Goal: Task Accomplishment & Management: Manage account settings

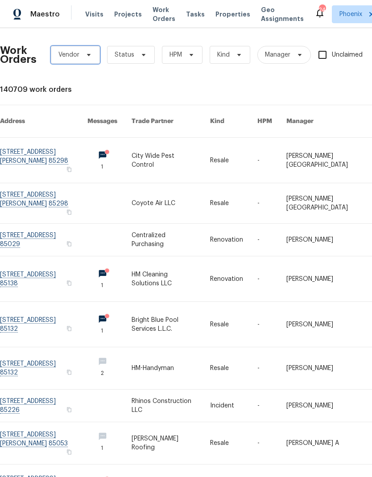
click at [67, 54] on span "Vendor" at bounding box center [68, 54] width 21 height 9
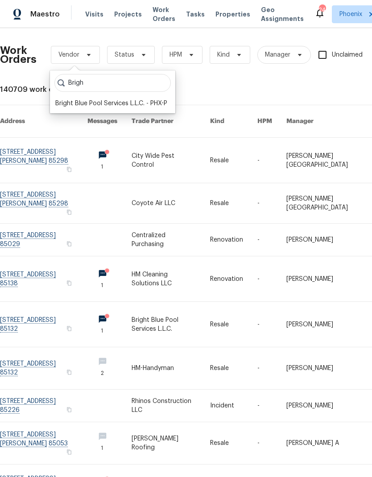
type input "Brigh"
click at [63, 105] on div "Bright Blue Pool Services L.L.C. - PHX-P" at bounding box center [111, 103] width 112 height 9
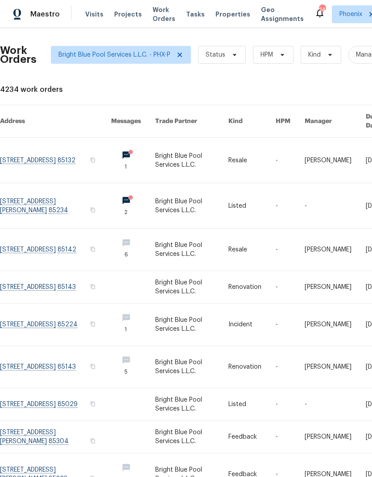
click at [24, 198] on link at bounding box center [55, 205] width 111 height 45
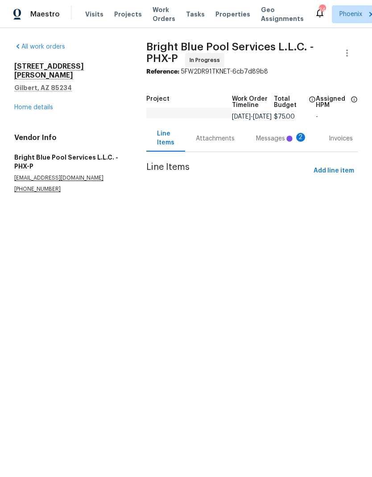
click at [271, 152] on div "Messages 2" at bounding box center [281, 138] width 73 height 26
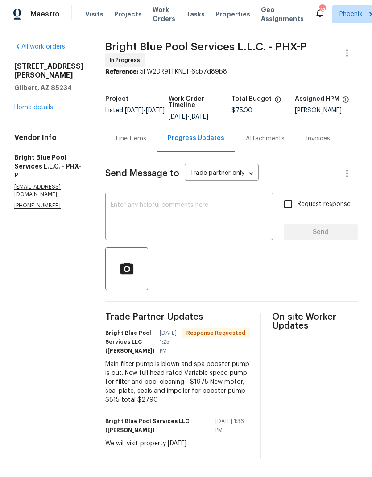
scroll to position [5, 0]
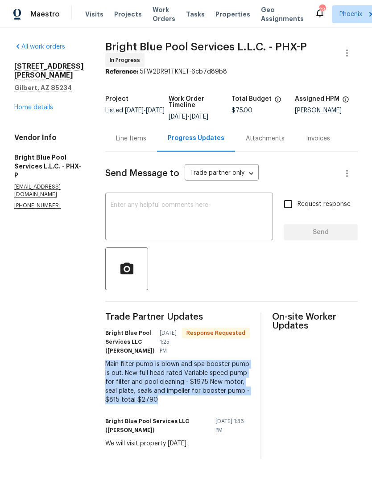
copy div "Main filter pump is blown and spa booster pump is out. New full head rated Vari…"
click at [109, 134] on div "Line Items" at bounding box center [131, 138] width 52 height 26
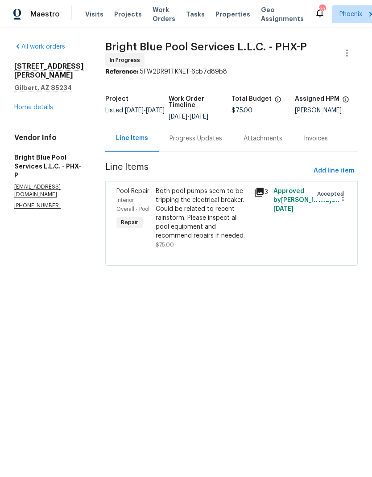
click at [220, 219] on div "Both pool pumps seem to be tripping the electrical breaker. Could be related to…" at bounding box center [202, 214] width 93 height 54
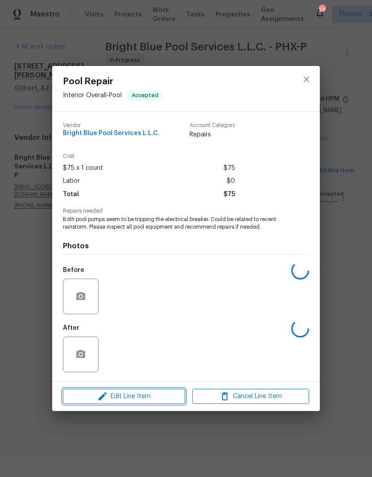
click at [160, 397] on span "Edit Line Item" at bounding box center [124, 396] width 117 height 11
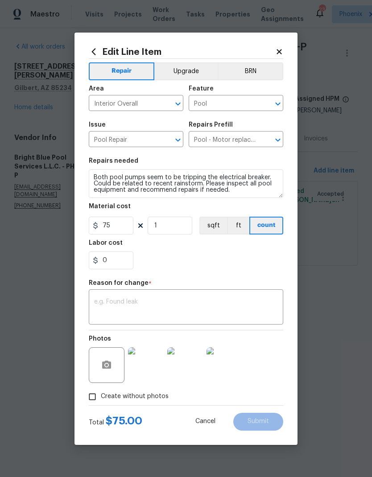
click at [190, 299] on textarea at bounding box center [186, 308] width 184 height 19
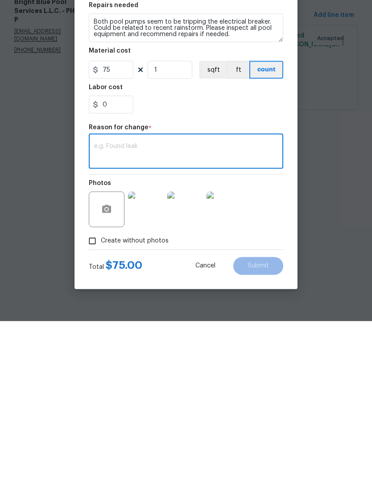
click at [255, 299] on textarea at bounding box center [186, 308] width 184 height 19
paste textarea "Main filter pump is blown and spa booster pump is out. New full head rated Vari…"
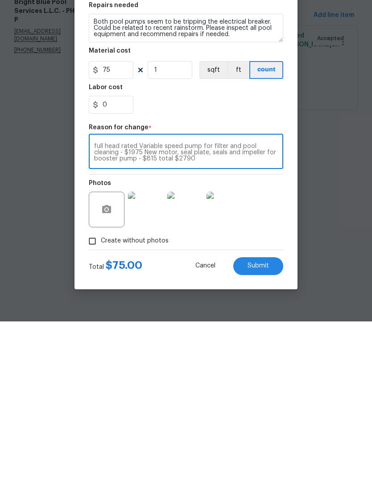
scroll to position [6, 0]
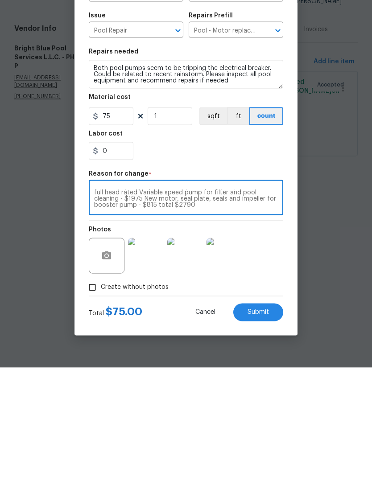
type textarea "Main filter pump is blown and spa booster pump is out. New full head rated Vari…"
click at [104, 217] on input "75" at bounding box center [111, 226] width 45 height 18
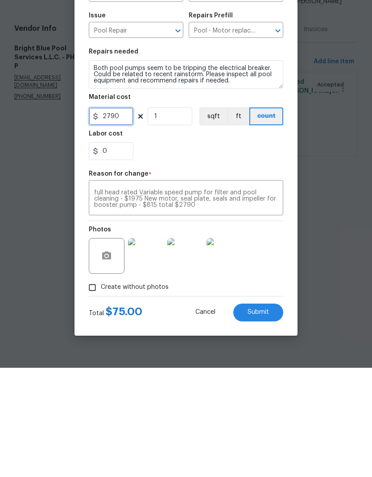
type input "2790"
click at [271, 252] on div "0" at bounding box center [186, 261] width 195 height 18
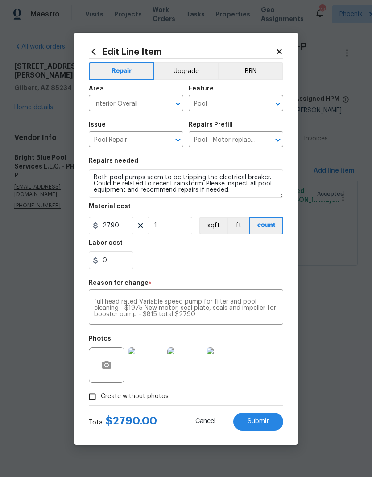
click at [258, 422] on span "Submit" at bounding box center [258, 422] width 21 height 7
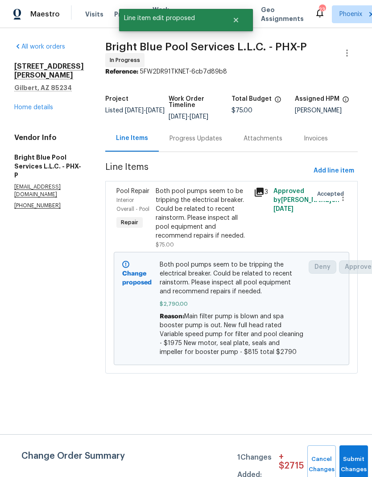
click at [217, 130] on div "Progress Updates" at bounding box center [196, 138] width 74 height 26
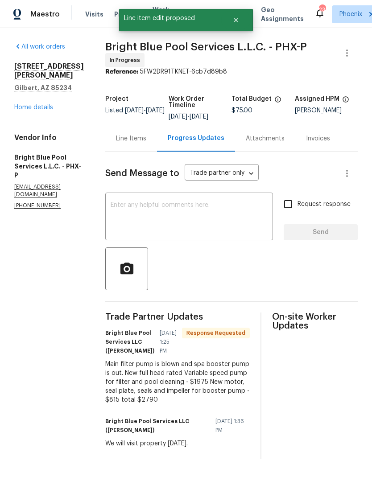
click at [256, 198] on div "x ​" at bounding box center [189, 218] width 168 height 46
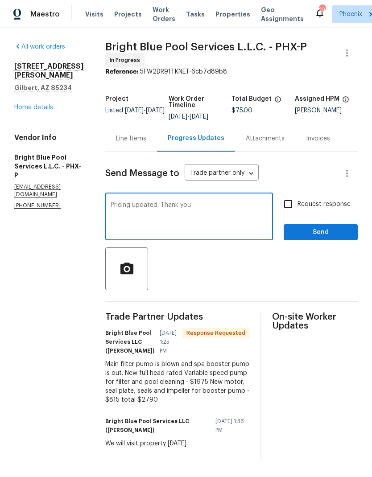
type textarea "Pricing updated. Thank you"
click at [328, 231] on span "Send" at bounding box center [321, 232] width 60 height 11
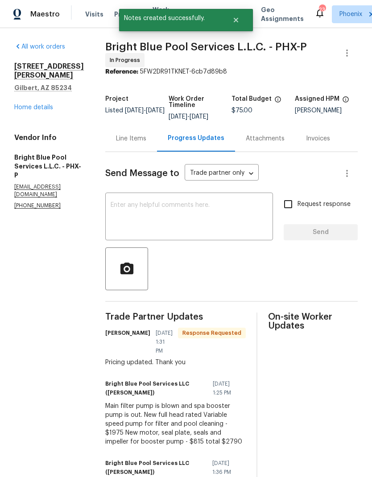
click at [120, 142] on div "Line Items" at bounding box center [131, 138] width 30 height 9
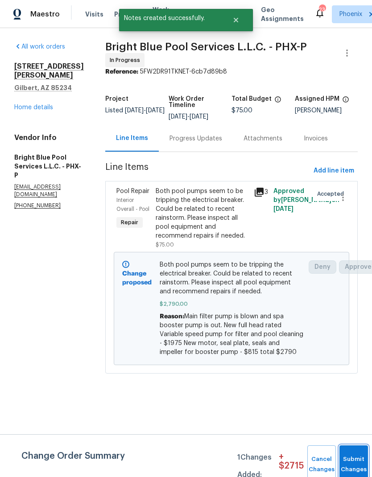
click at [348, 465] on span "Submit Changes" at bounding box center [354, 465] width 20 height 21
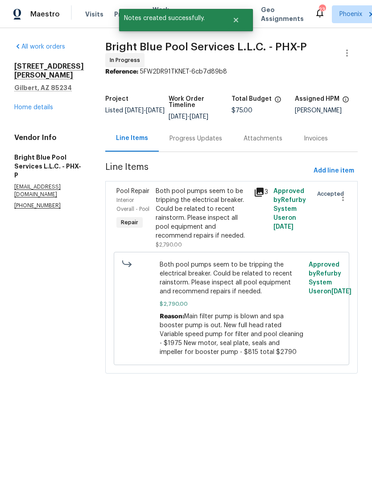
click at [28, 110] on link "Home details" at bounding box center [33, 107] width 39 height 6
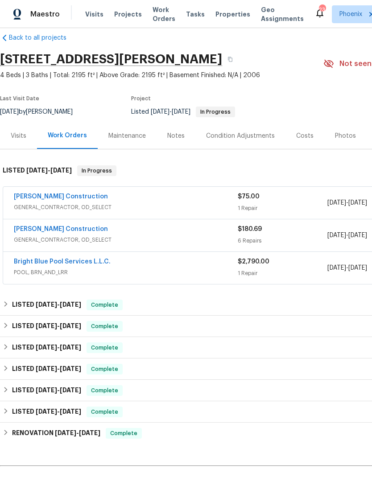
scroll to position [12, 0]
click at [22, 195] on link "[PERSON_NAME] Construction" at bounding box center [61, 197] width 94 height 6
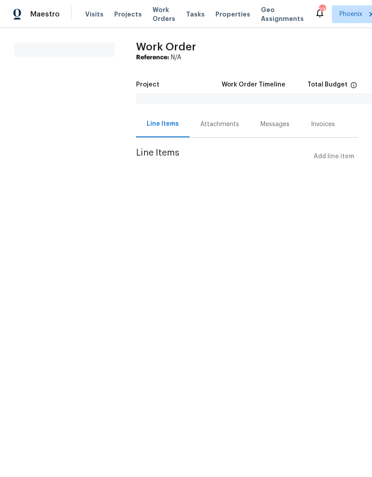
click at [229, 124] on div "Attachments" at bounding box center [219, 124] width 39 height 9
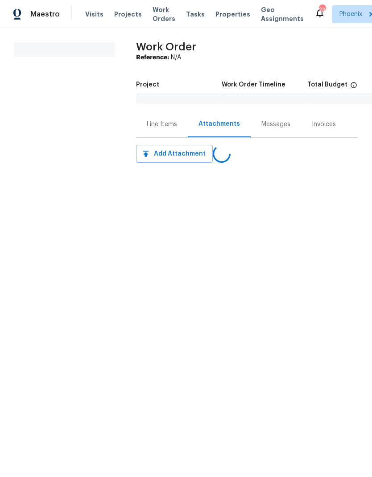
click at [153, 122] on div "Line Items" at bounding box center [162, 124] width 30 height 9
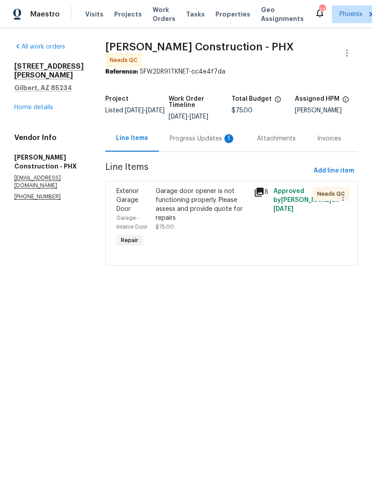
click at [199, 134] on div "Progress Updates 1" at bounding box center [203, 138] width 66 height 9
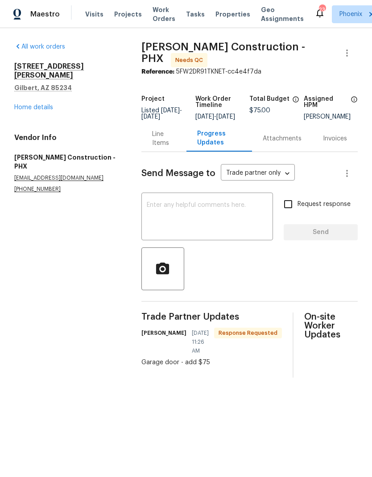
click at [166, 136] on div "Line Items" at bounding box center [164, 139] width 24 height 18
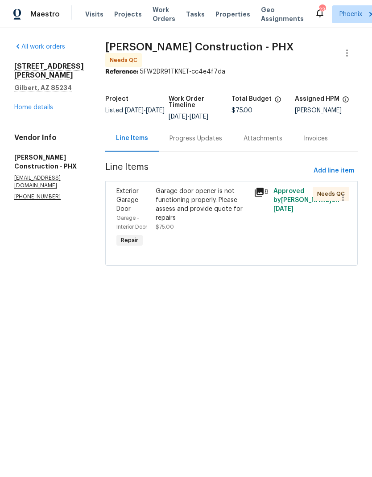
click at [42, 109] on link "Home details" at bounding box center [33, 107] width 39 height 6
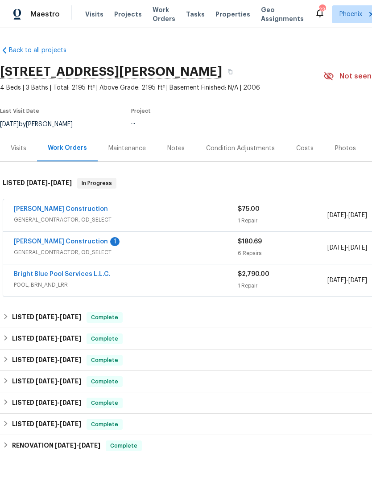
click at [70, 241] on link "[PERSON_NAME] Construction" at bounding box center [61, 242] width 94 height 6
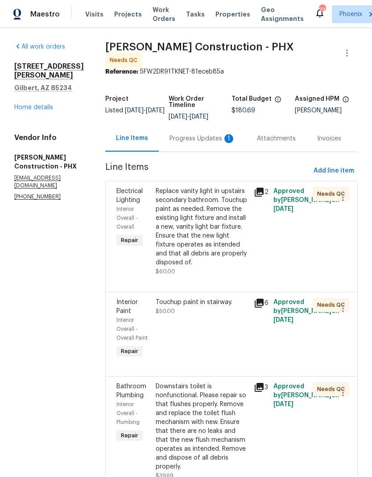
click at [201, 134] on div "Progress Updates 1" at bounding box center [203, 138] width 66 height 9
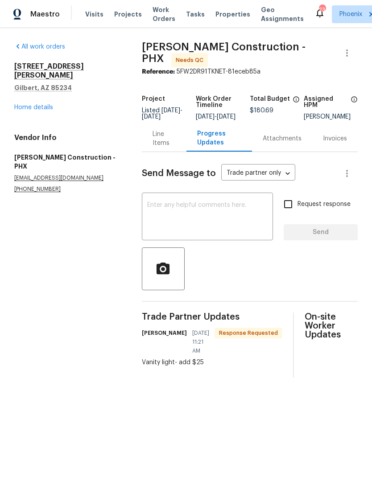
click at [161, 143] on div "Line Items" at bounding box center [165, 139] width 24 height 18
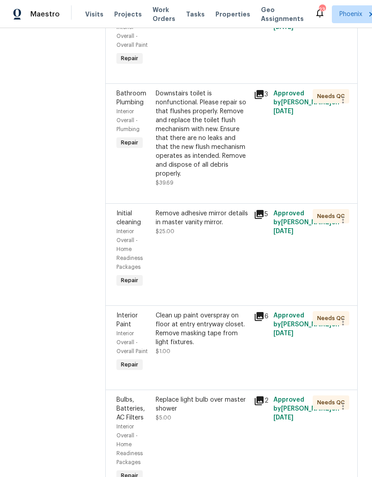
scroll to position [294, 0]
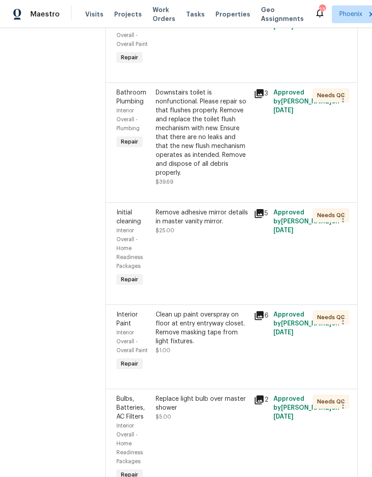
click at [260, 212] on icon at bounding box center [259, 213] width 9 height 9
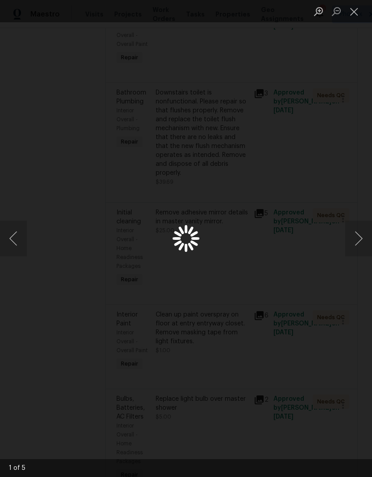
click at [355, 242] on button "Next image" at bounding box center [358, 239] width 27 height 36
click at [359, 243] on button "Next image" at bounding box center [358, 239] width 27 height 36
click at [360, 240] on button "Next image" at bounding box center [358, 239] width 27 height 36
click at [16, 242] on button "Previous image" at bounding box center [13, 239] width 27 height 36
click at [355, 234] on button "Next image" at bounding box center [358, 239] width 27 height 36
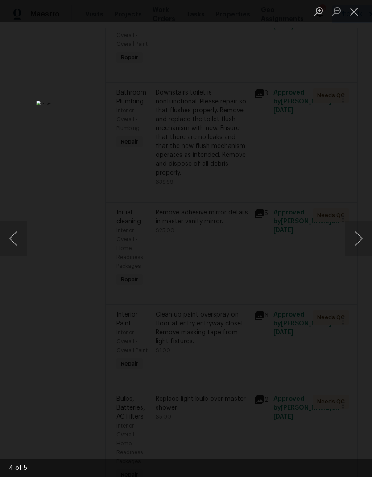
click at [352, 238] on button "Next image" at bounding box center [358, 239] width 27 height 36
click at [348, 240] on button "Next image" at bounding box center [358, 239] width 27 height 36
click at [354, 238] on button "Next image" at bounding box center [358, 239] width 27 height 36
click at [354, 248] on button "Next image" at bounding box center [358, 239] width 27 height 36
click at [353, 12] on button "Close lightbox" at bounding box center [354, 12] width 18 height 16
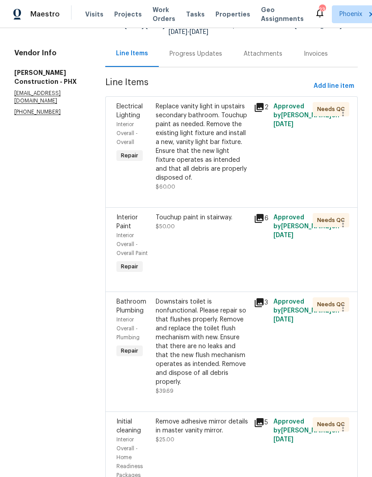
scroll to position [86, 0]
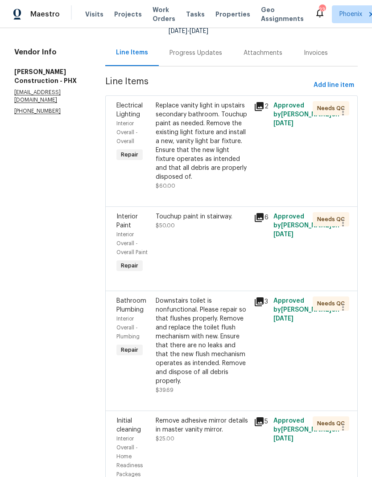
click at [259, 213] on icon at bounding box center [259, 217] width 9 height 9
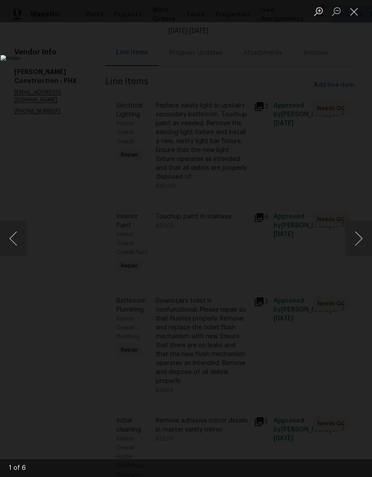
click at [361, 245] on button "Next image" at bounding box center [358, 239] width 27 height 36
click at [357, 10] on button "Close lightbox" at bounding box center [354, 12] width 18 height 16
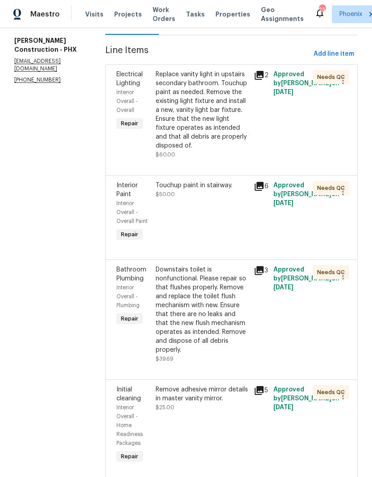
scroll to position [117, 0]
click at [259, 71] on icon at bounding box center [259, 74] width 9 height 9
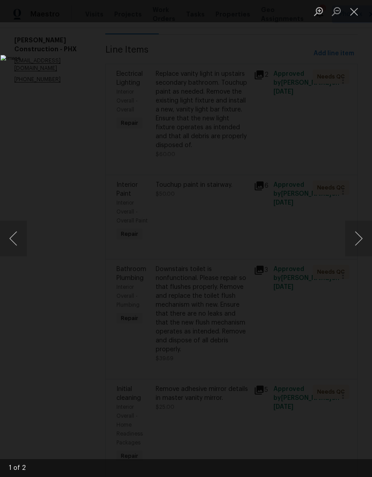
click at [355, 240] on button "Next image" at bounding box center [358, 239] width 27 height 36
click at [359, 237] on button "Next image" at bounding box center [358, 239] width 27 height 36
click at [357, 12] on button "Close lightbox" at bounding box center [354, 12] width 18 height 16
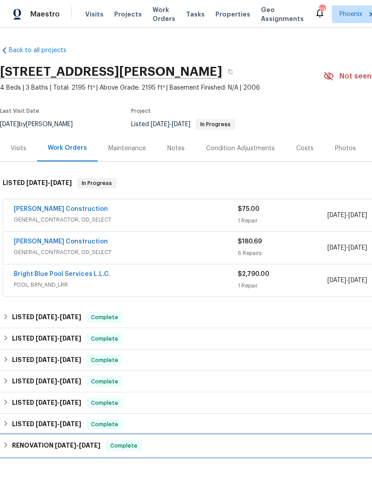
click at [205, 456] on div "RENOVATION [DATE] - [DATE] Complete" at bounding box center [252, 445] width 504 height 21
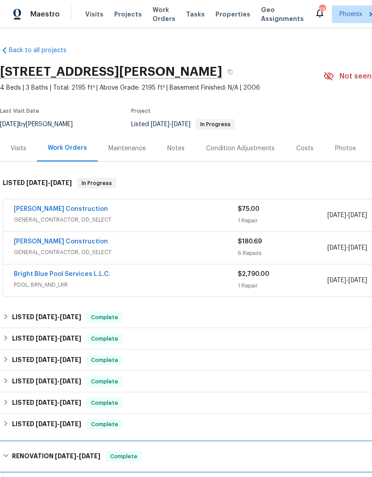
click at [204, 456] on div "RENOVATION [DATE] - [DATE] Complete" at bounding box center [252, 457] width 499 height 11
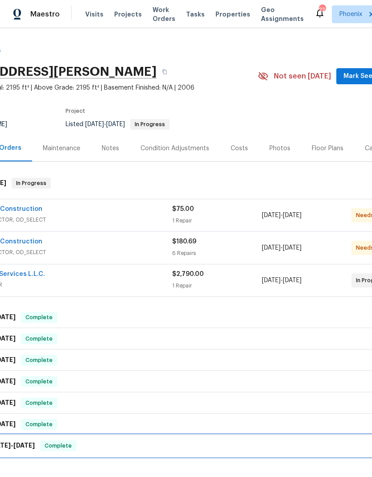
scroll to position [0, 66]
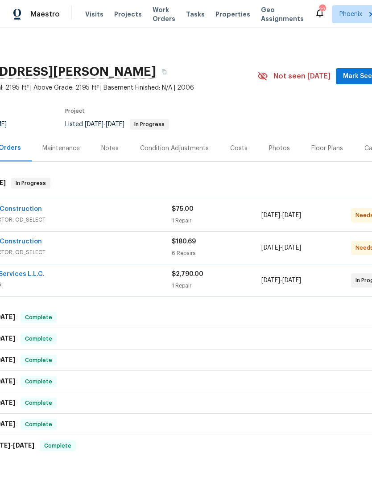
click at [358, 75] on span "Mark Seen" at bounding box center [359, 76] width 33 height 11
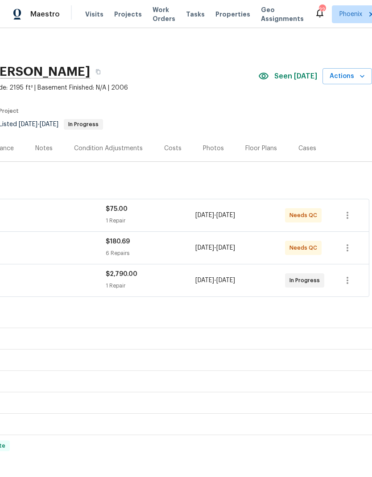
scroll to position [0, 132]
click at [348, 75] on span "Actions" at bounding box center [347, 76] width 35 height 11
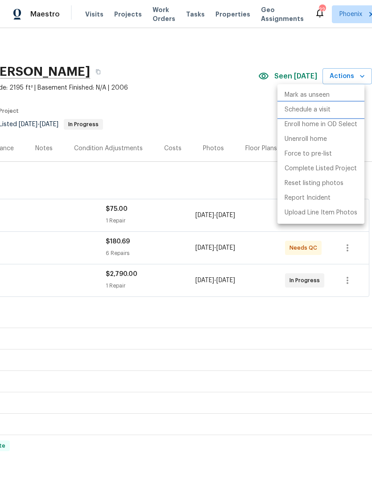
click at [319, 109] on p "Schedule a visit" at bounding box center [308, 109] width 46 height 9
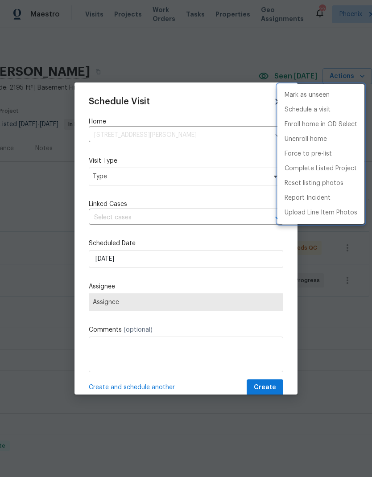
click at [222, 176] on div at bounding box center [186, 238] width 372 height 477
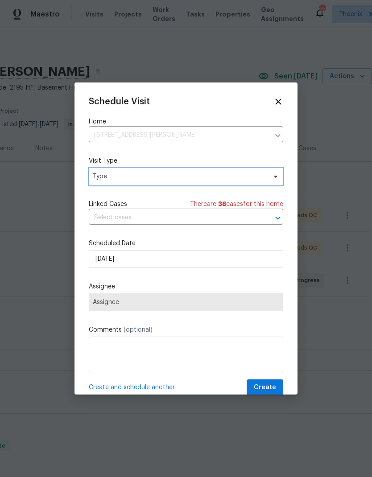
click at [245, 179] on span "Type" at bounding box center [180, 176] width 174 height 9
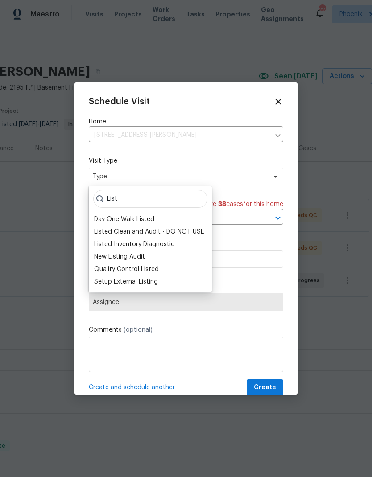
type input "List"
click at [147, 271] on div "Quality Control Listed" at bounding box center [126, 269] width 65 height 9
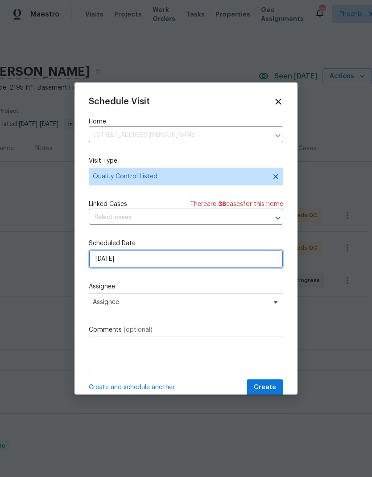
click at [170, 265] on input "[DATE]" at bounding box center [186, 259] width 195 height 18
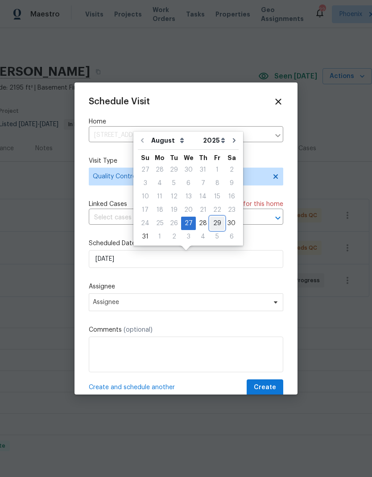
click at [210, 222] on div "29" at bounding box center [217, 223] width 14 height 12
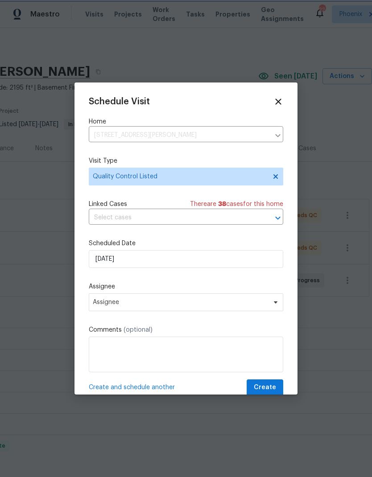
scroll to position [0, 0]
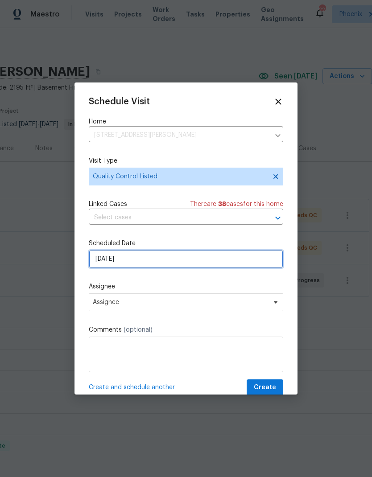
click at [187, 259] on input "[DATE]" at bounding box center [186, 259] width 195 height 18
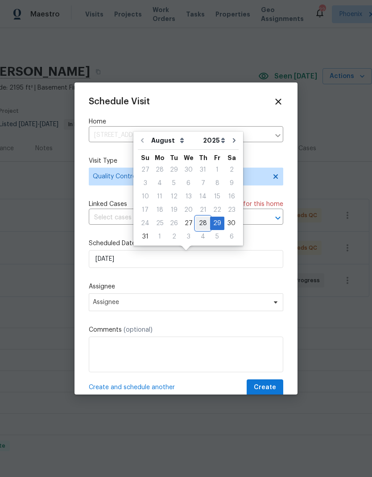
click at [196, 225] on div "28" at bounding box center [203, 223] width 14 height 12
type input "[DATE]"
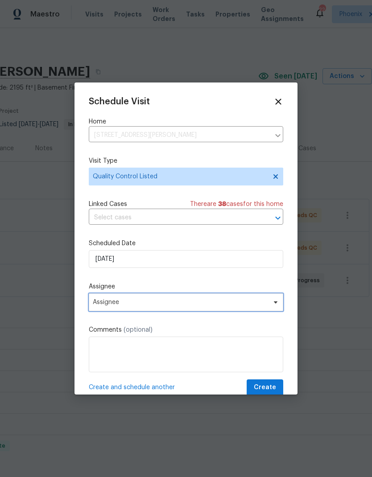
click at [178, 302] on span "Assignee" at bounding box center [180, 302] width 175 height 7
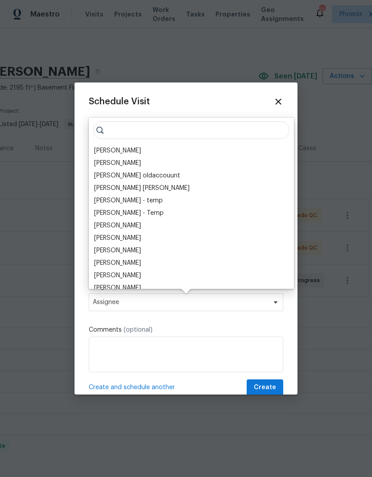
click at [139, 145] on div "[PERSON_NAME]" at bounding box center [191, 151] width 200 height 12
click at [122, 149] on div "[PERSON_NAME]" at bounding box center [117, 150] width 47 height 9
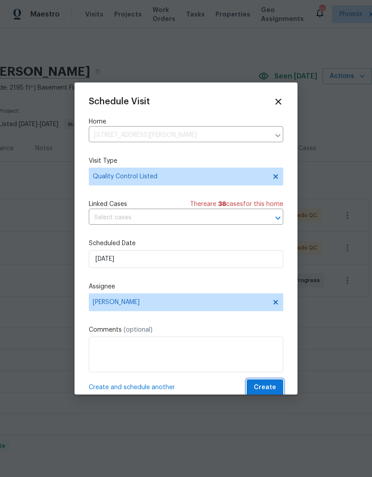
click at [270, 390] on span "Create" at bounding box center [265, 387] width 22 height 11
